Goal: Transaction & Acquisition: Purchase product/service

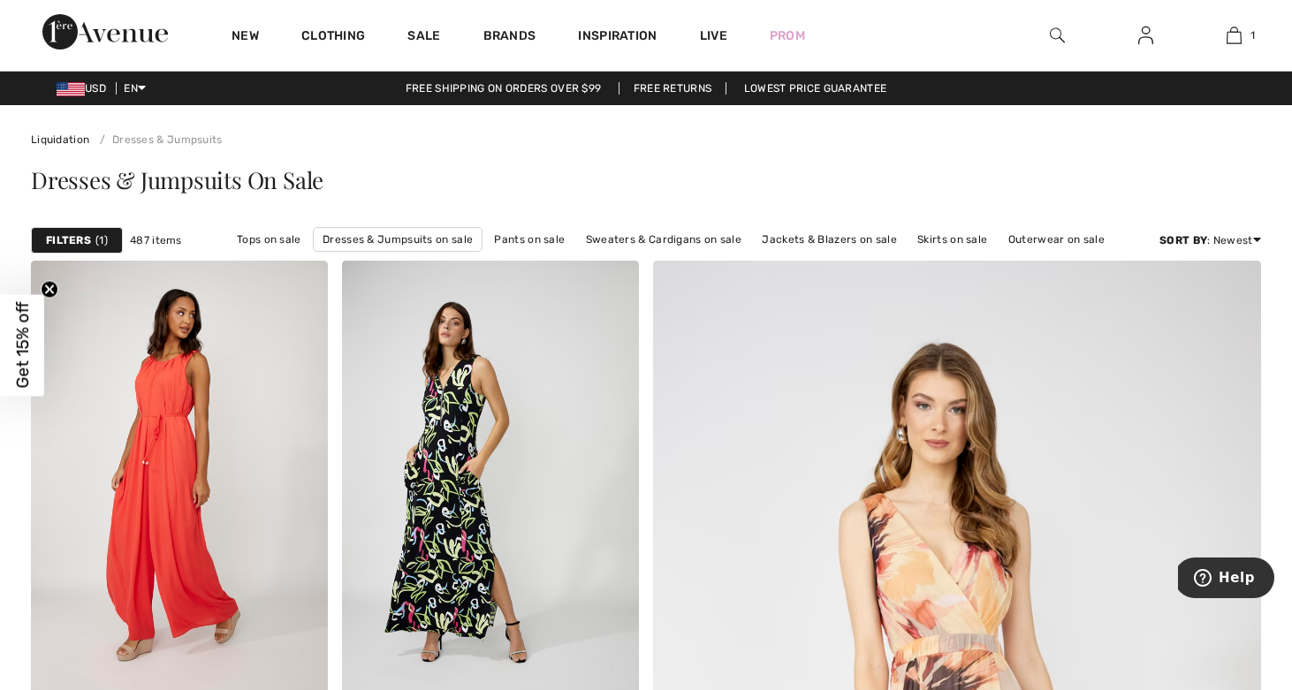
click at [1053, 34] on img at bounding box center [1057, 35] width 15 height 21
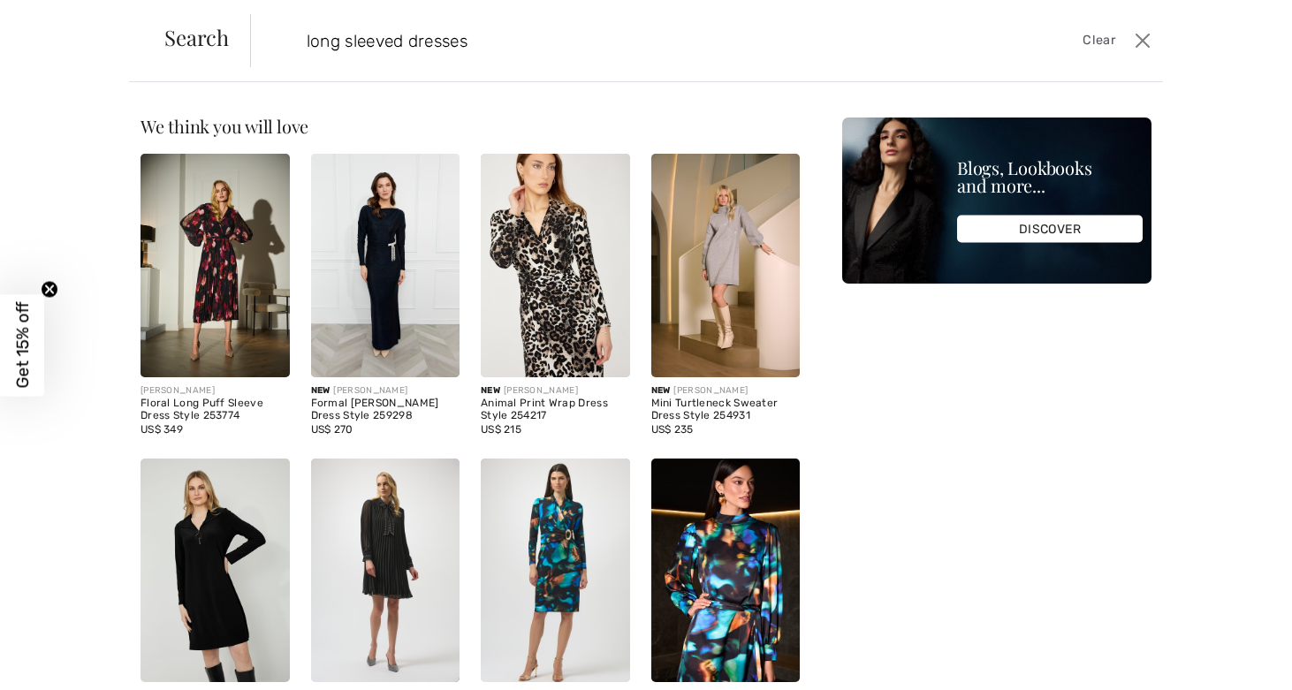
type input "long sleeved dresses"
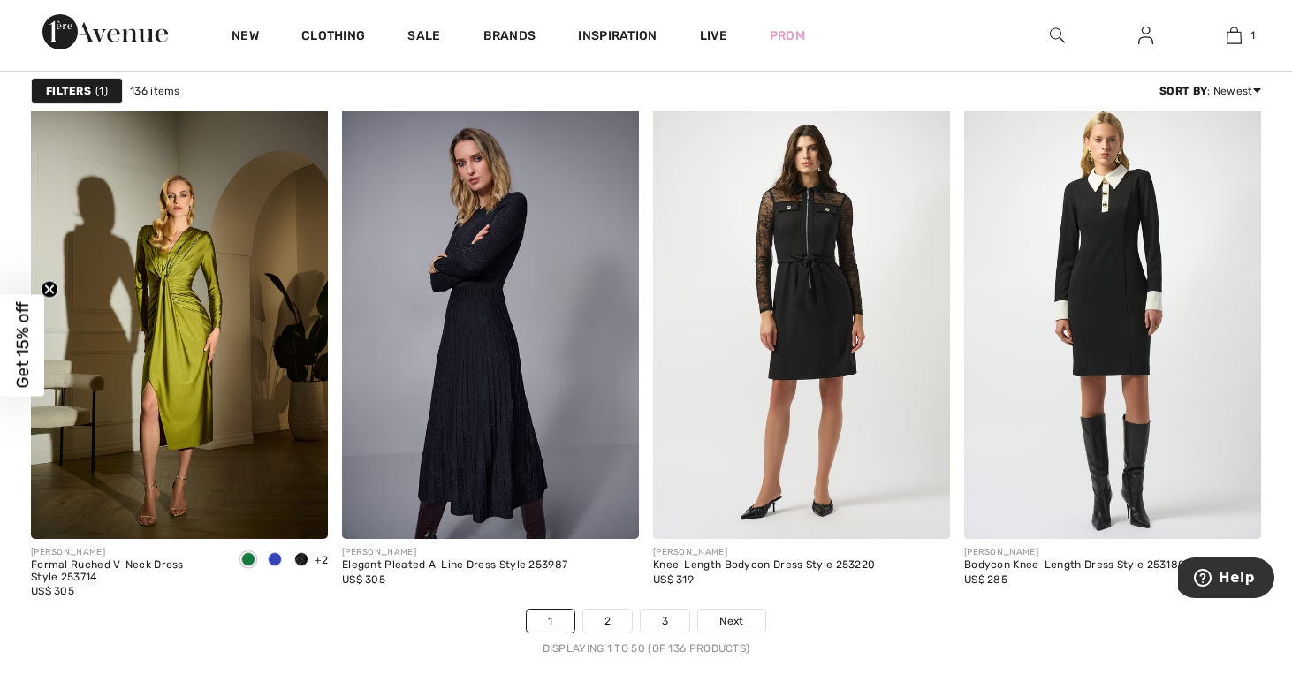
scroll to position [7711, 0]
click at [618, 617] on link "2" at bounding box center [607, 621] width 49 height 23
click at [621, 618] on link "2" at bounding box center [607, 621] width 49 height 23
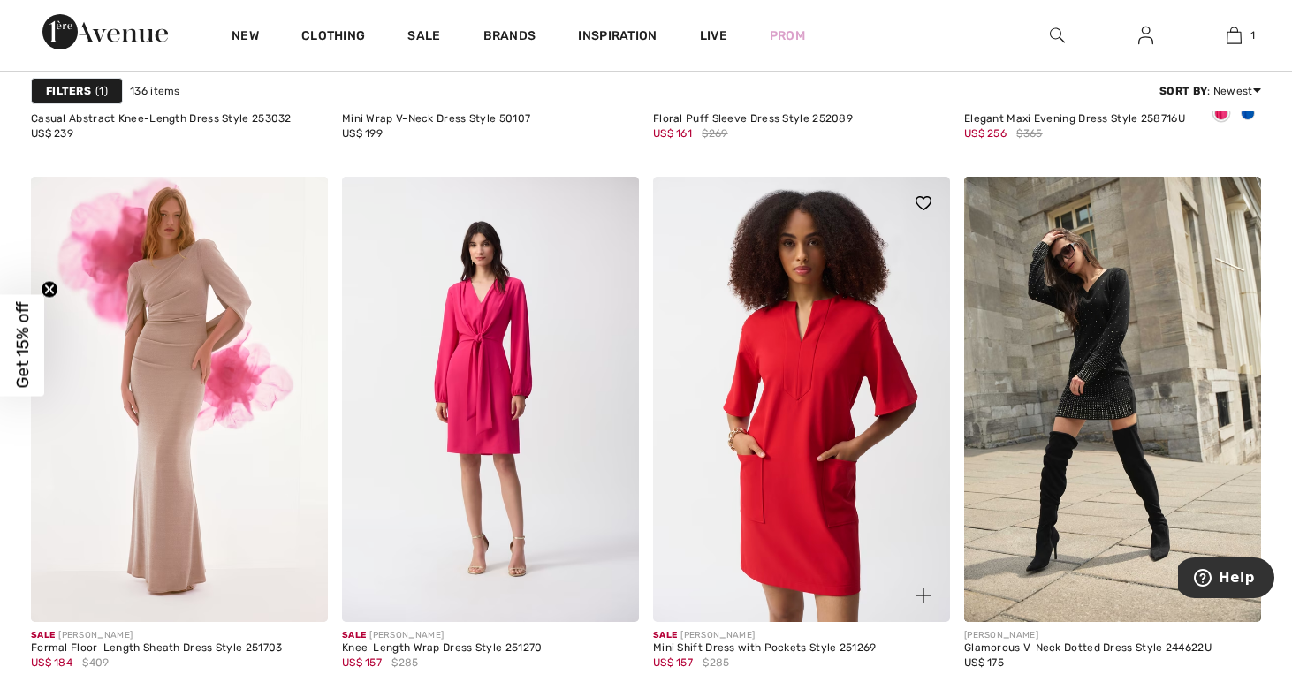
scroll to position [3465, 0]
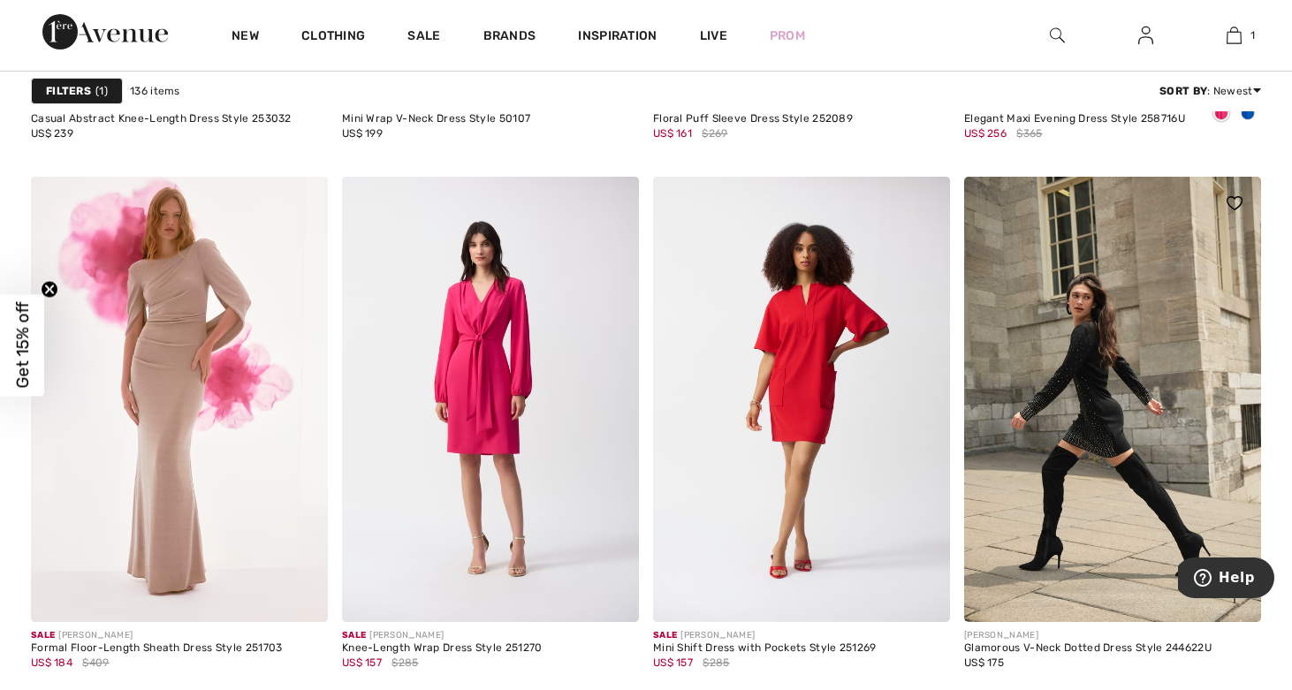
click at [1094, 394] on img at bounding box center [1112, 400] width 297 height 446
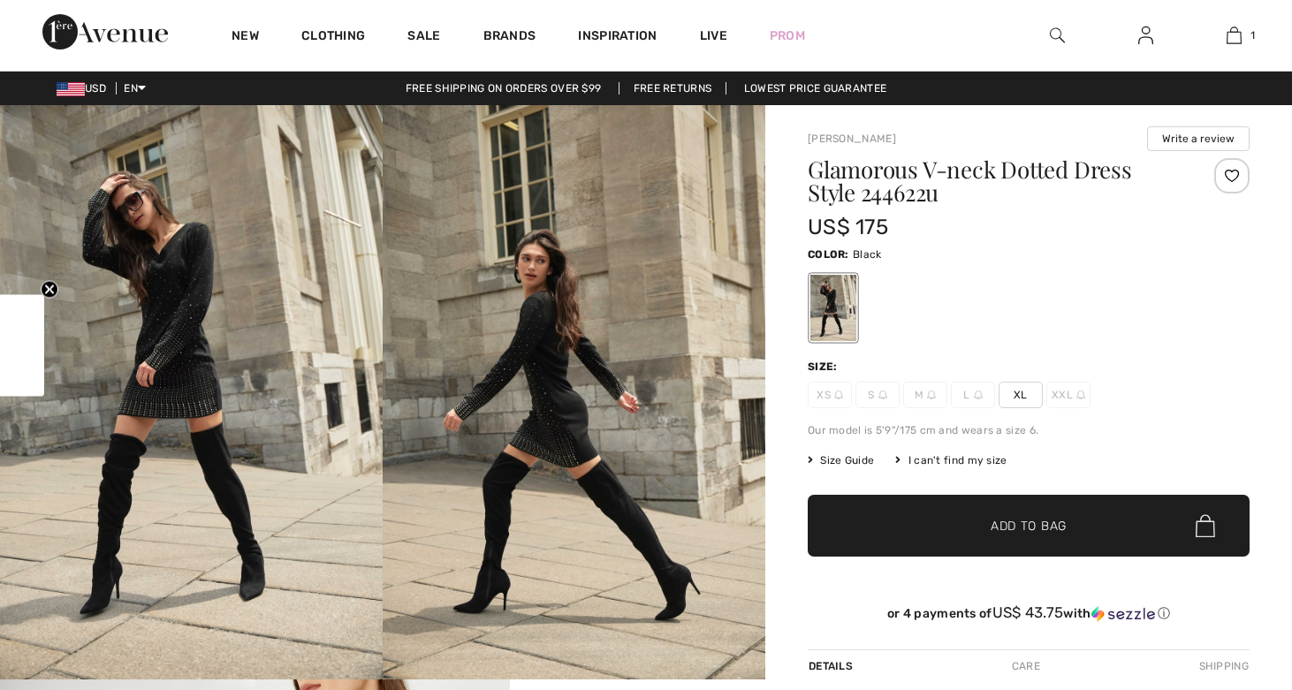
checkbox input "true"
click at [184, 315] on img at bounding box center [191, 392] width 383 height 575
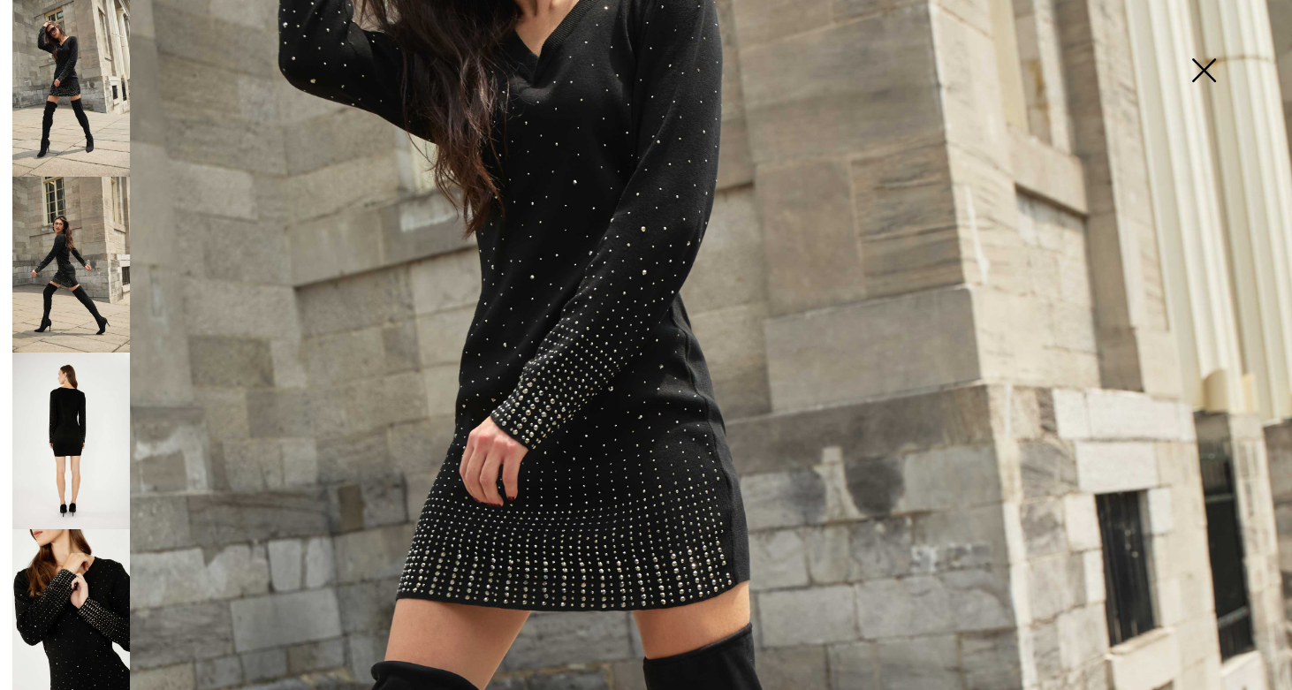
scroll to position [422, 0]
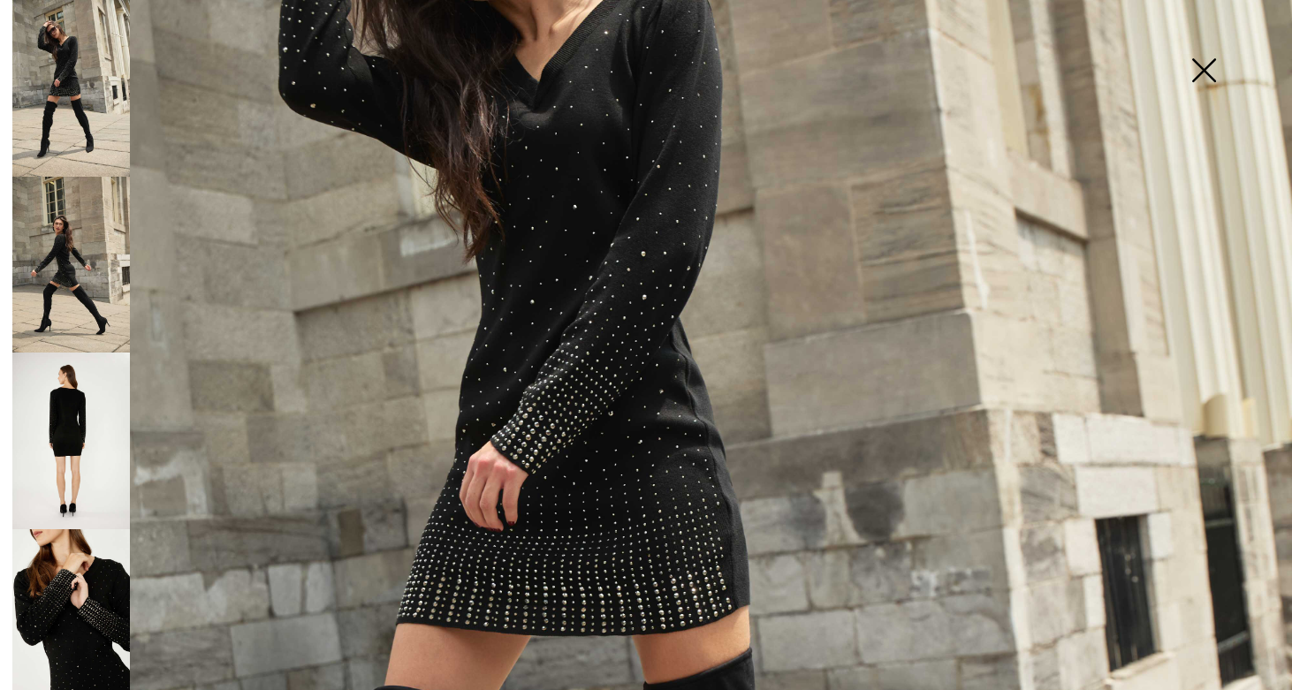
click at [81, 246] on img at bounding box center [71, 265] width 118 height 177
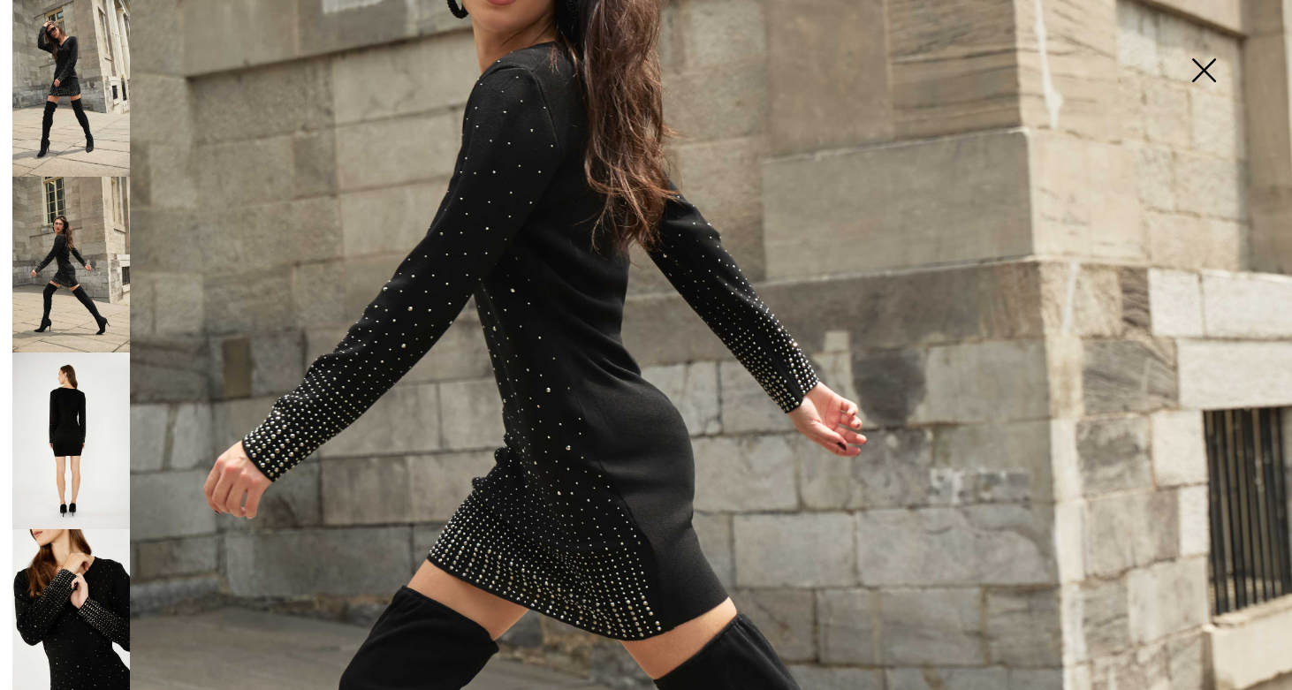
scroll to position [614, 0]
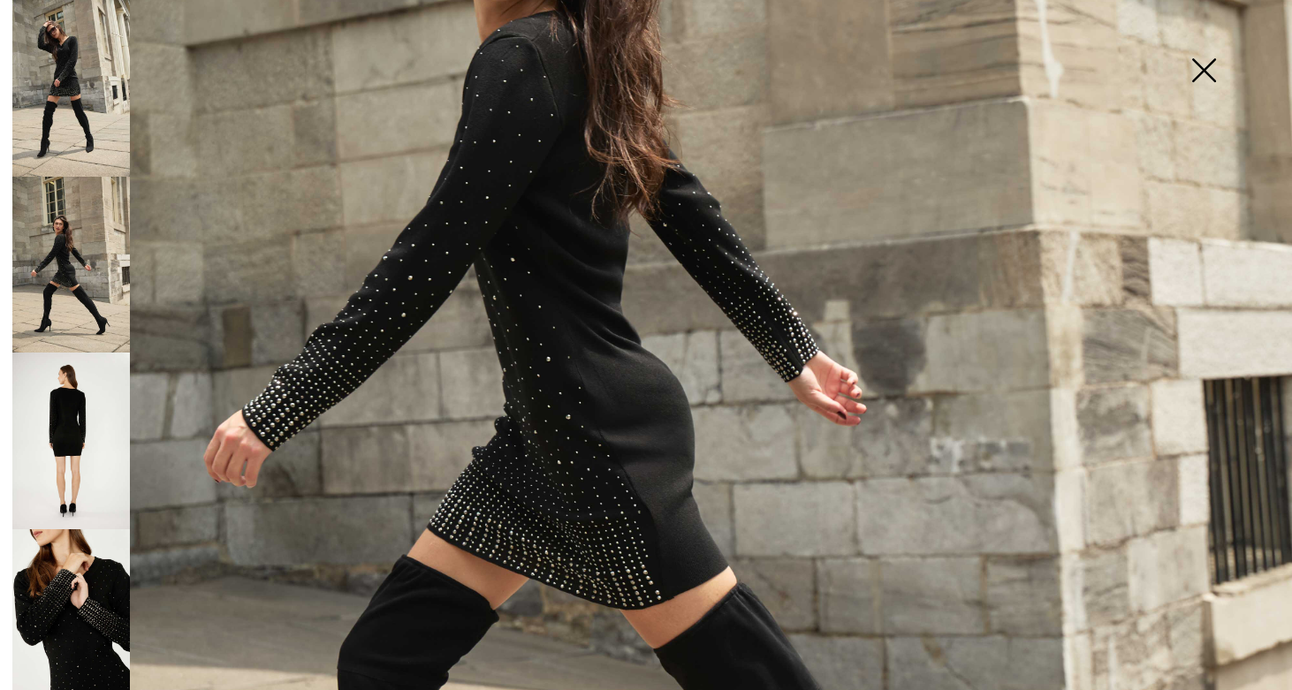
click at [93, 547] on img at bounding box center [71, 618] width 118 height 177
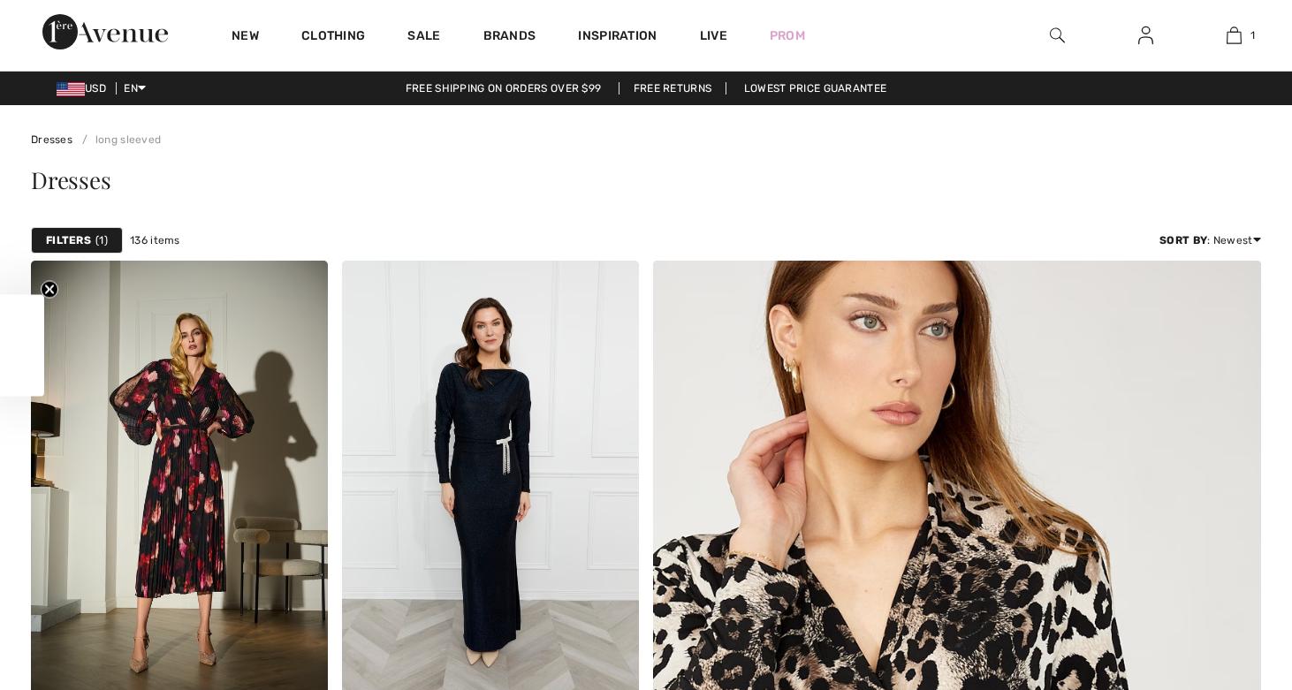
checkbox input "true"
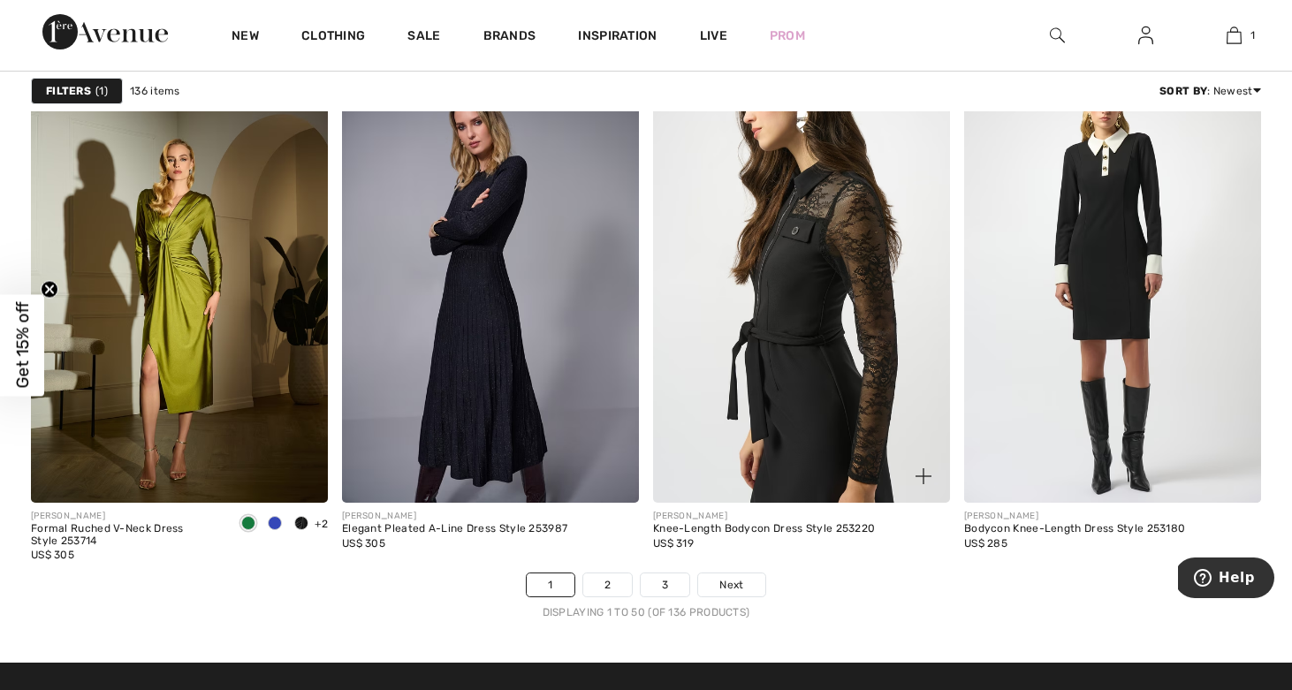
scroll to position [7743, 0]
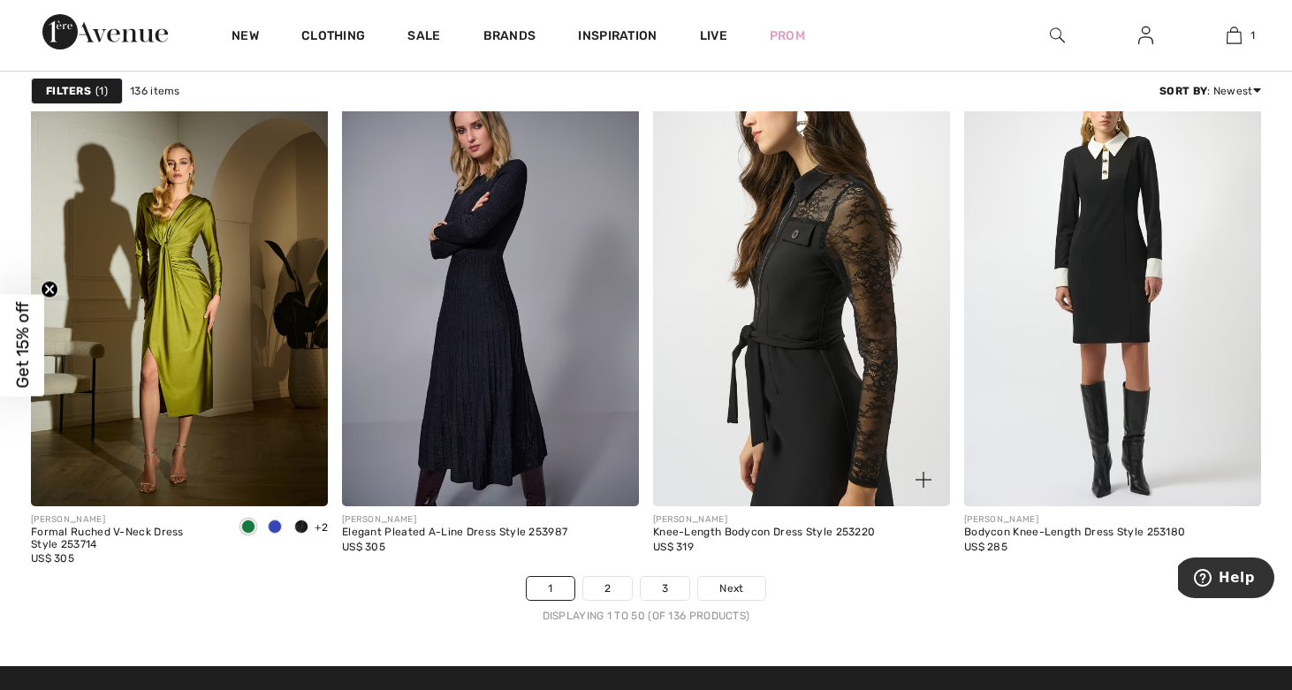
click at [818, 354] on img at bounding box center [801, 284] width 297 height 446
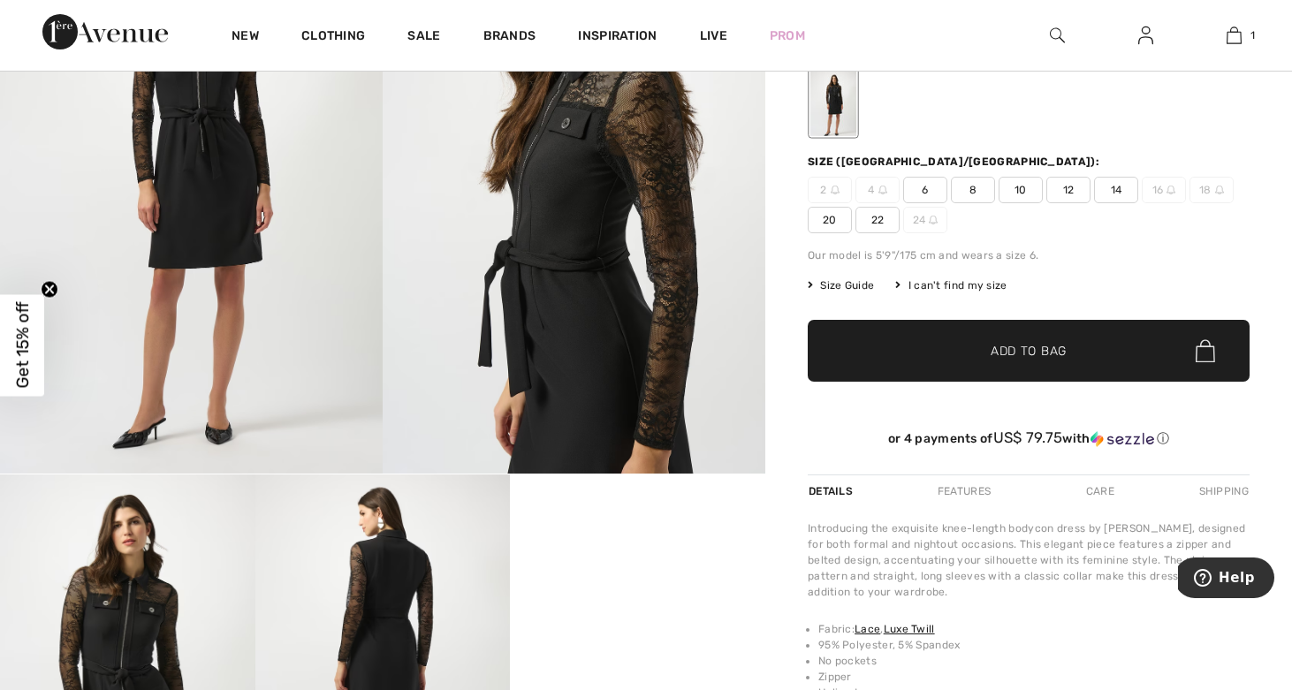
scroll to position [555, 0]
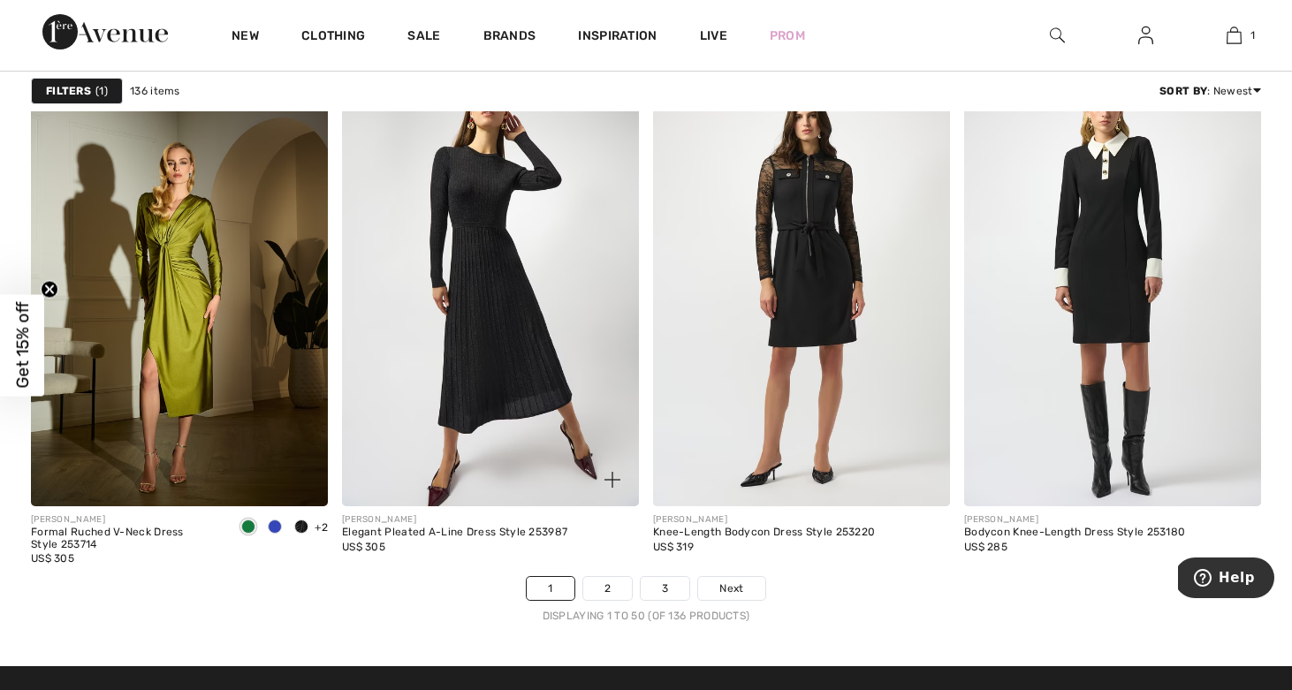
scroll to position [7757, 0]
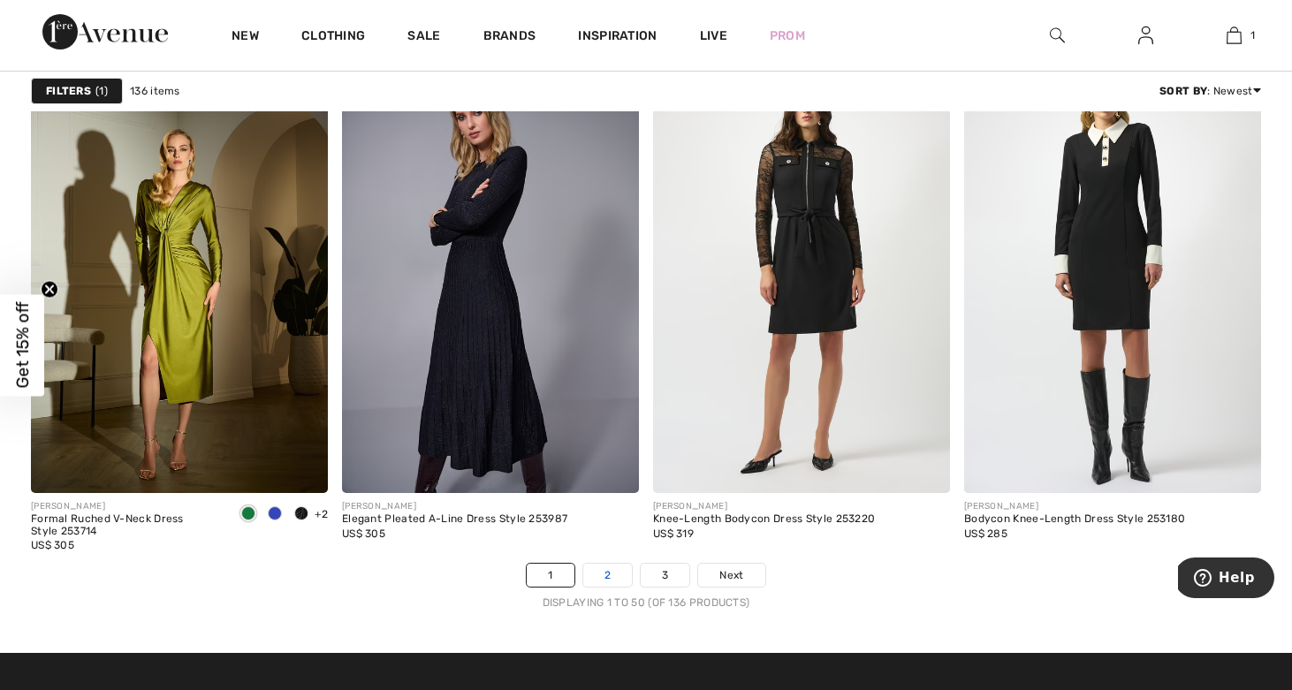
click at [598, 575] on link "2" at bounding box center [607, 575] width 49 height 23
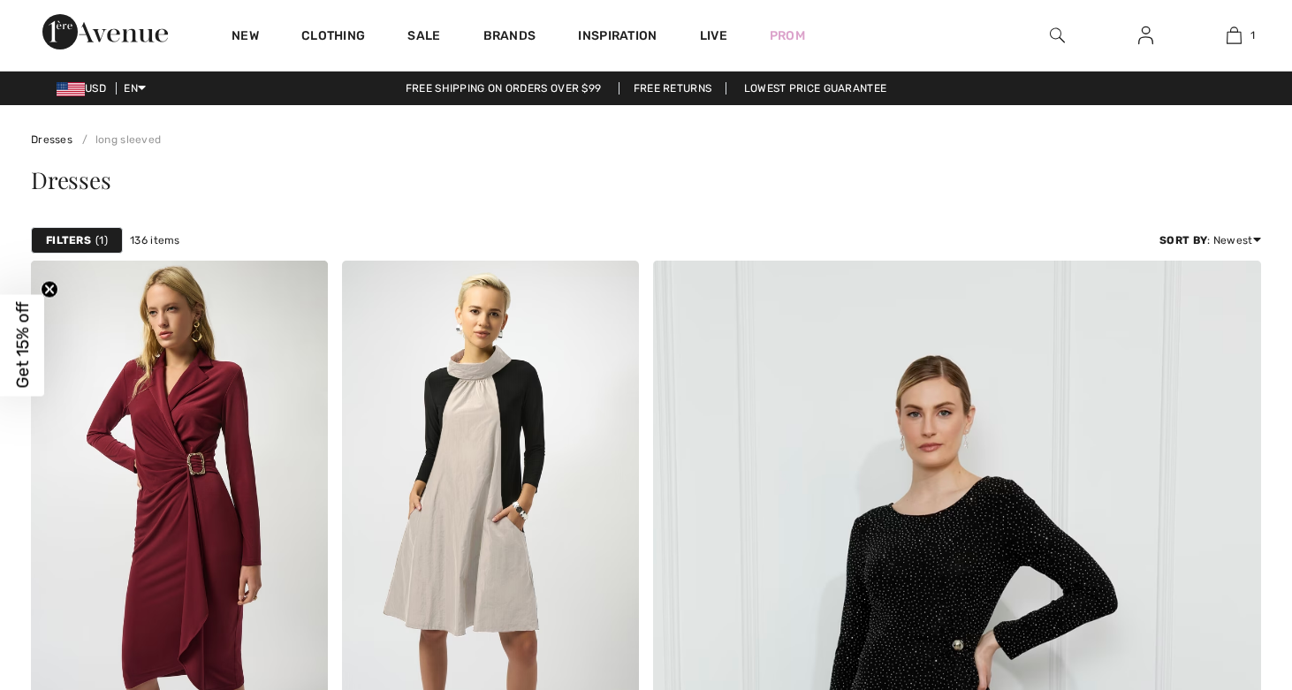
checkbox input "true"
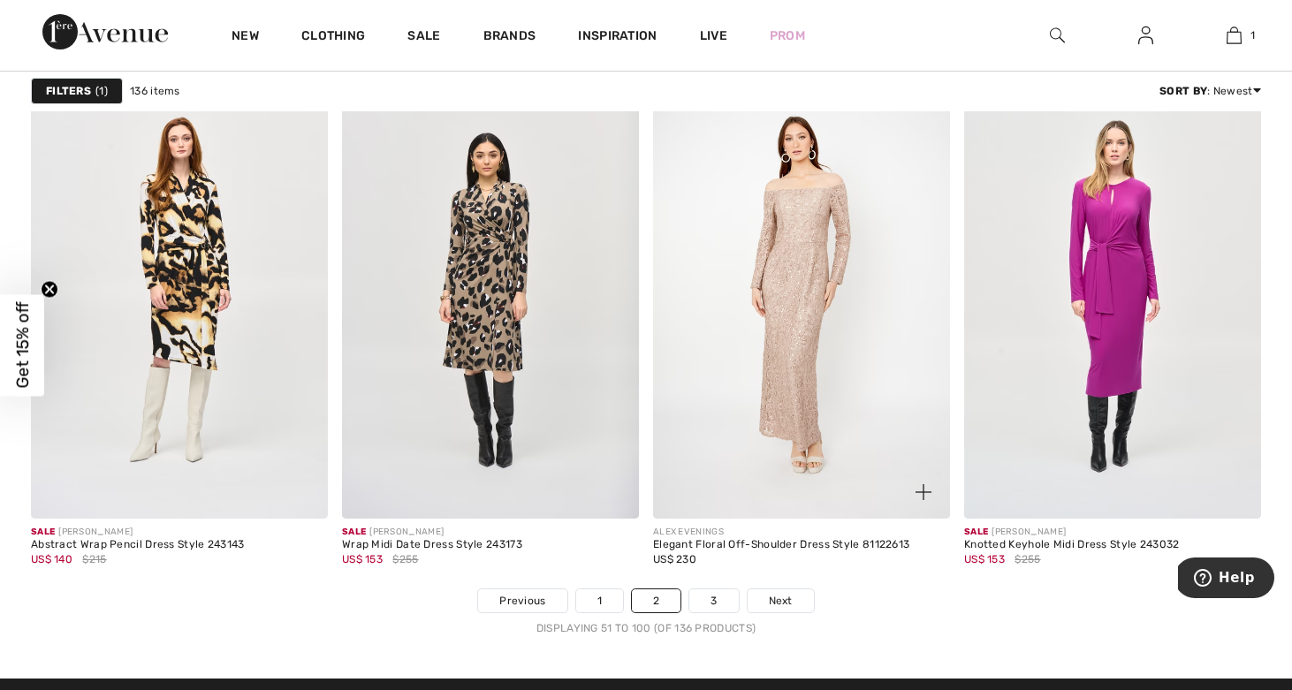
scroll to position [7735, 0]
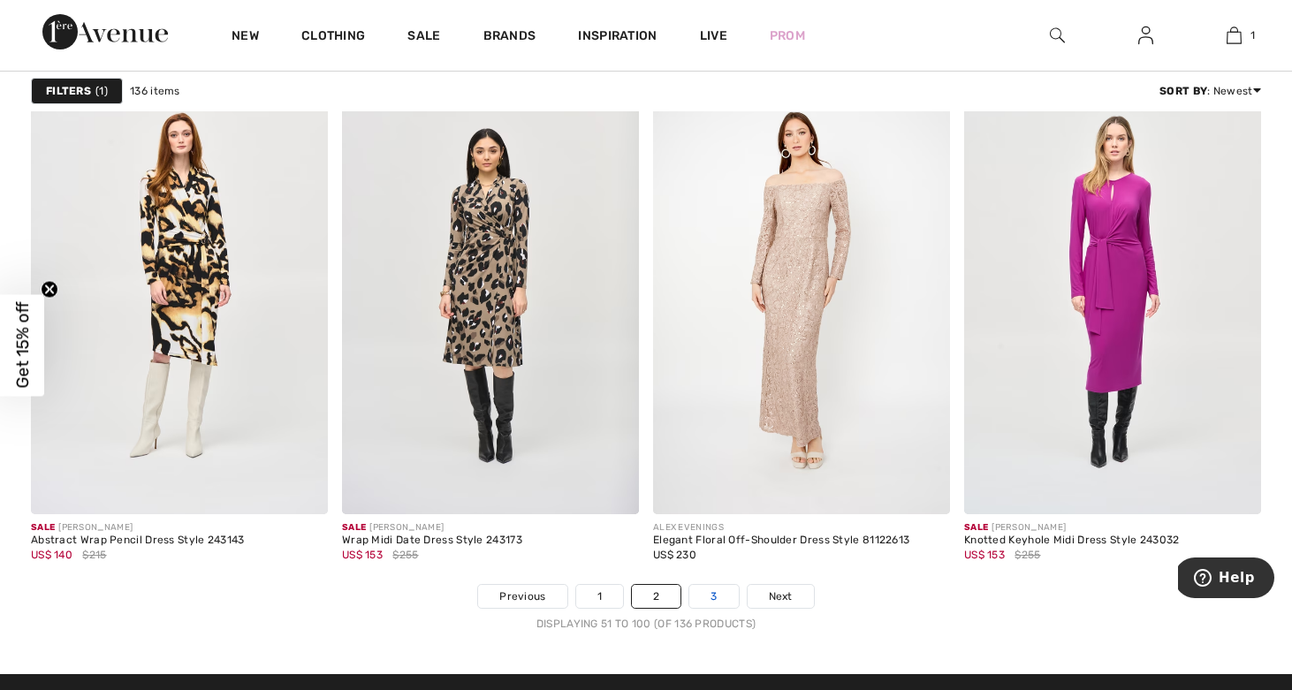
click at [713, 605] on link "3" at bounding box center [714, 596] width 49 height 23
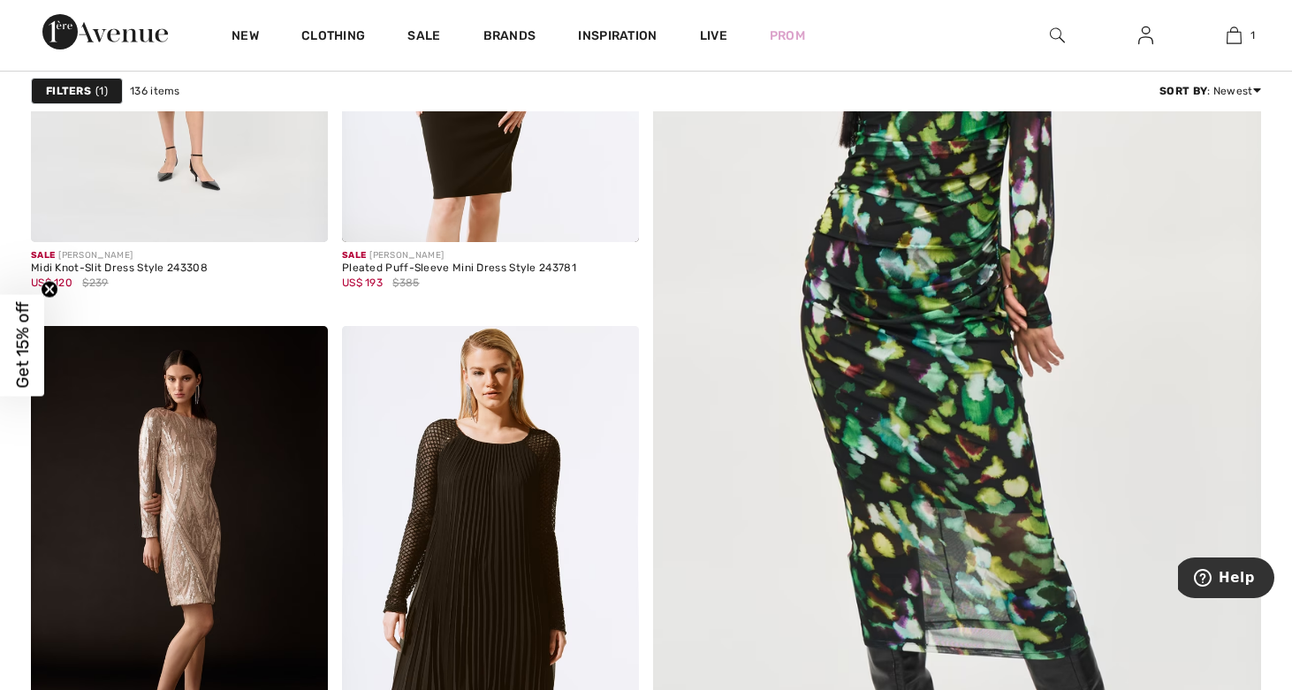
scroll to position [619, 0]
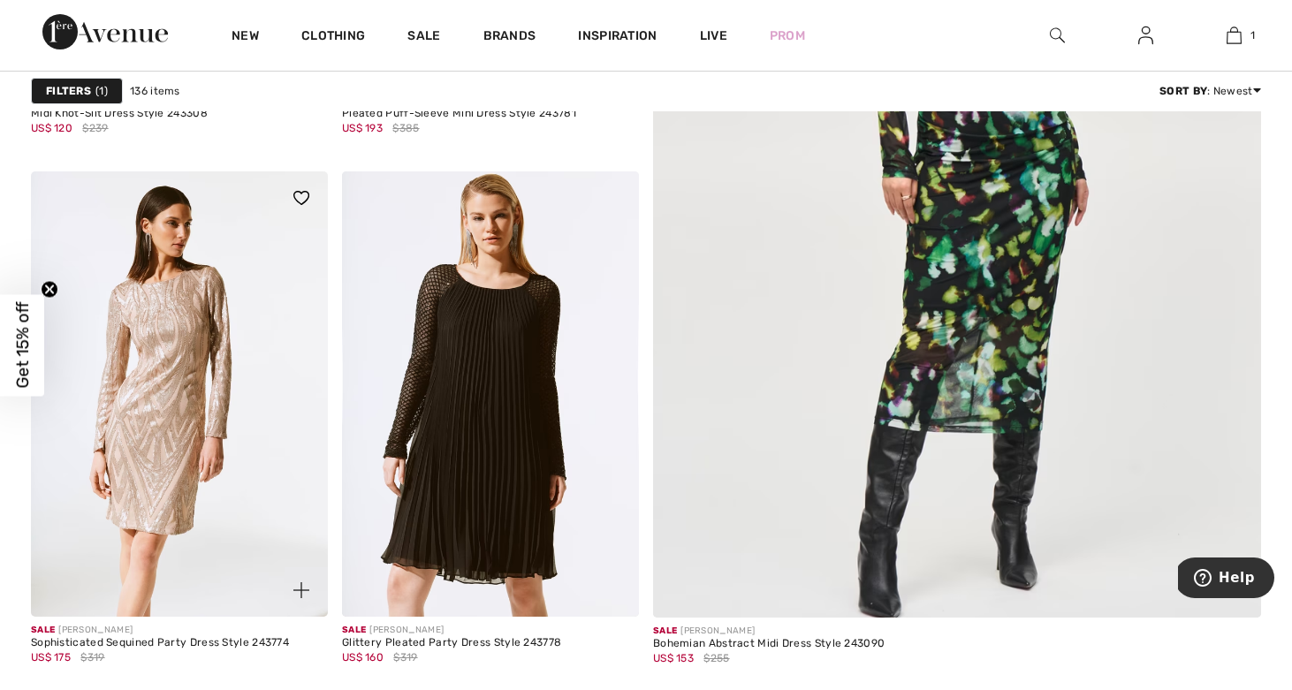
click at [177, 363] on img at bounding box center [179, 395] width 297 height 446
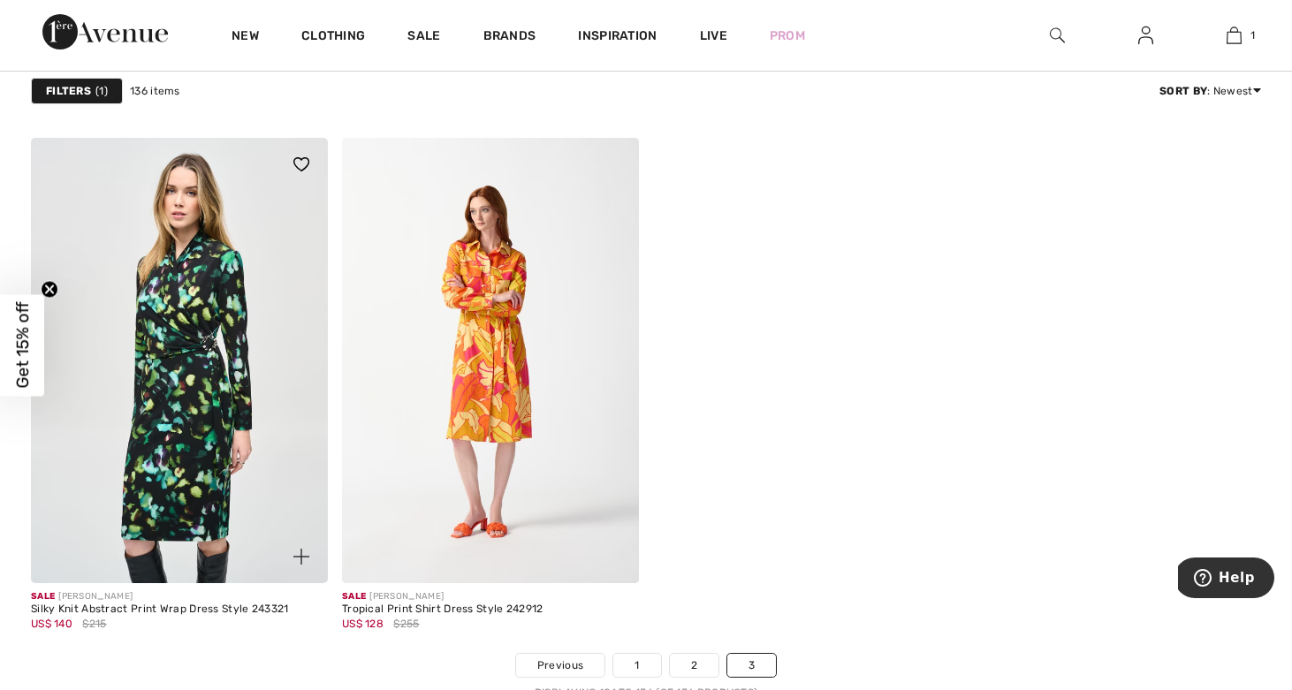
scroll to position [5752, 0]
